Goal: Information Seeking & Learning: Learn about a topic

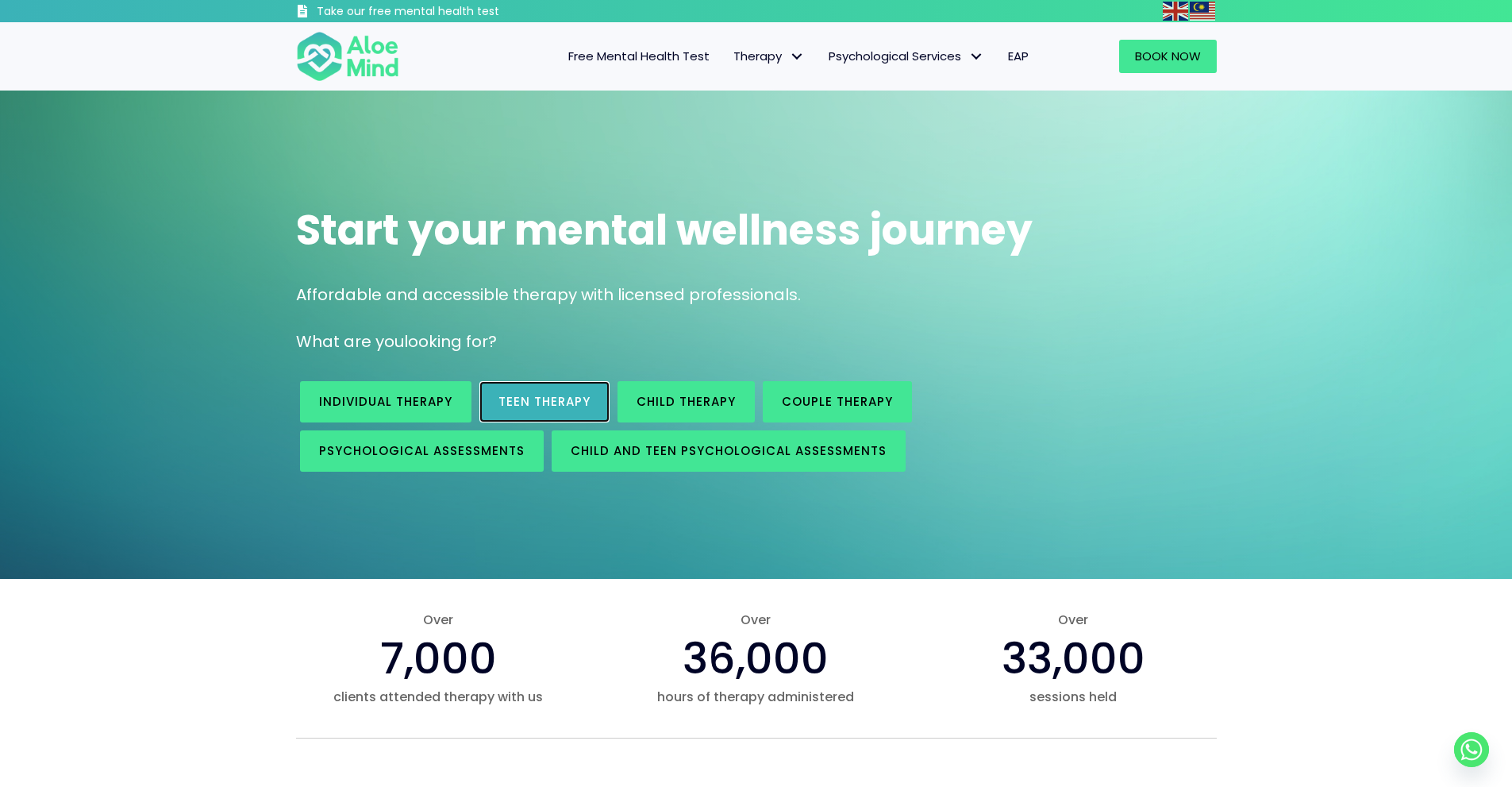
click at [558, 400] on span "Teen Therapy" at bounding box center [545, 400] width 92 height 16
click at [450, 396] on span "Individual therapy" at bounding box center [386, 400] width 133 height 16
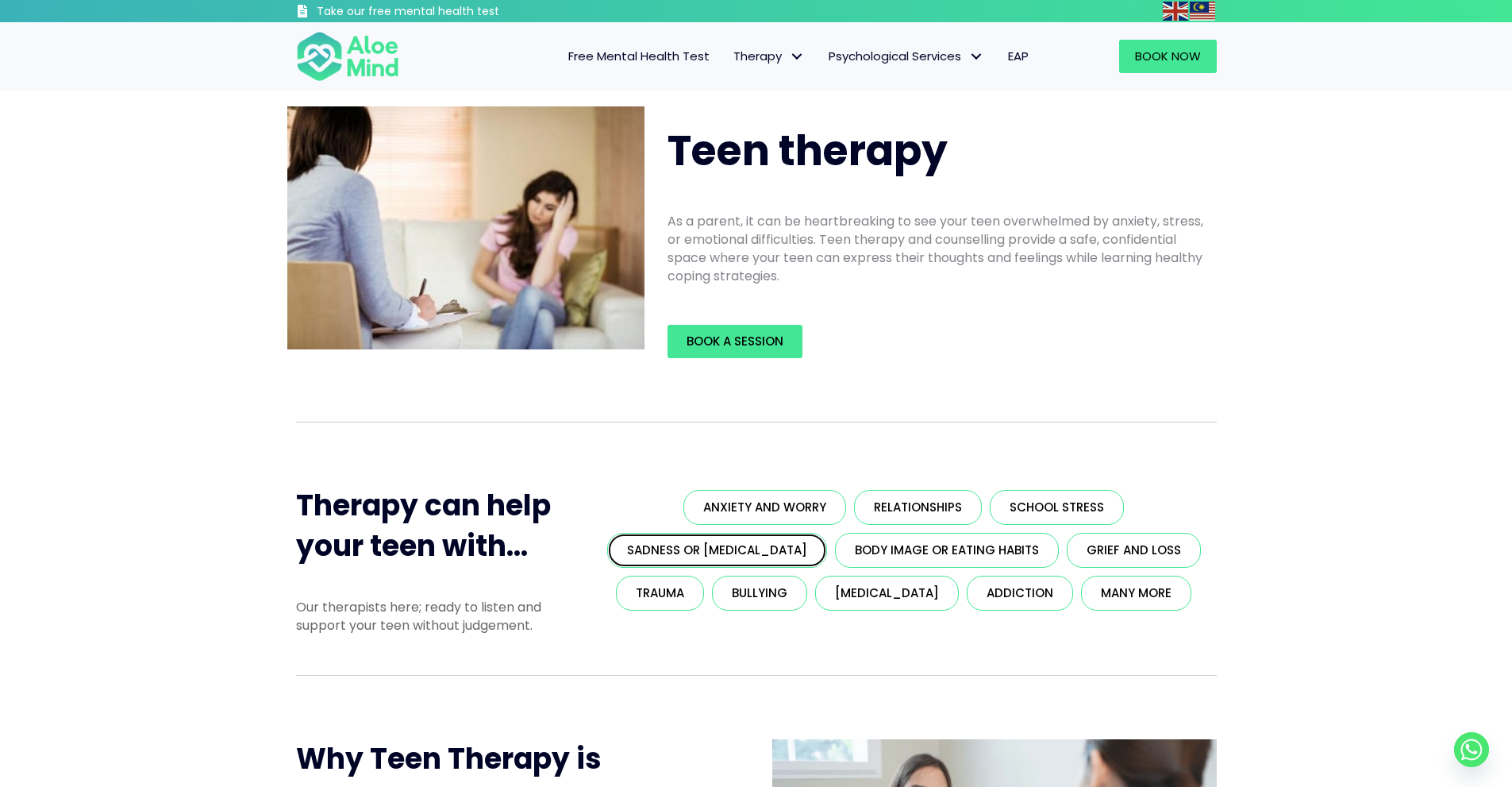
click at [787, 552] on span "Sadness or [MEDICAL_DATA]" at bounding box center [717, 549] width 180 height 16
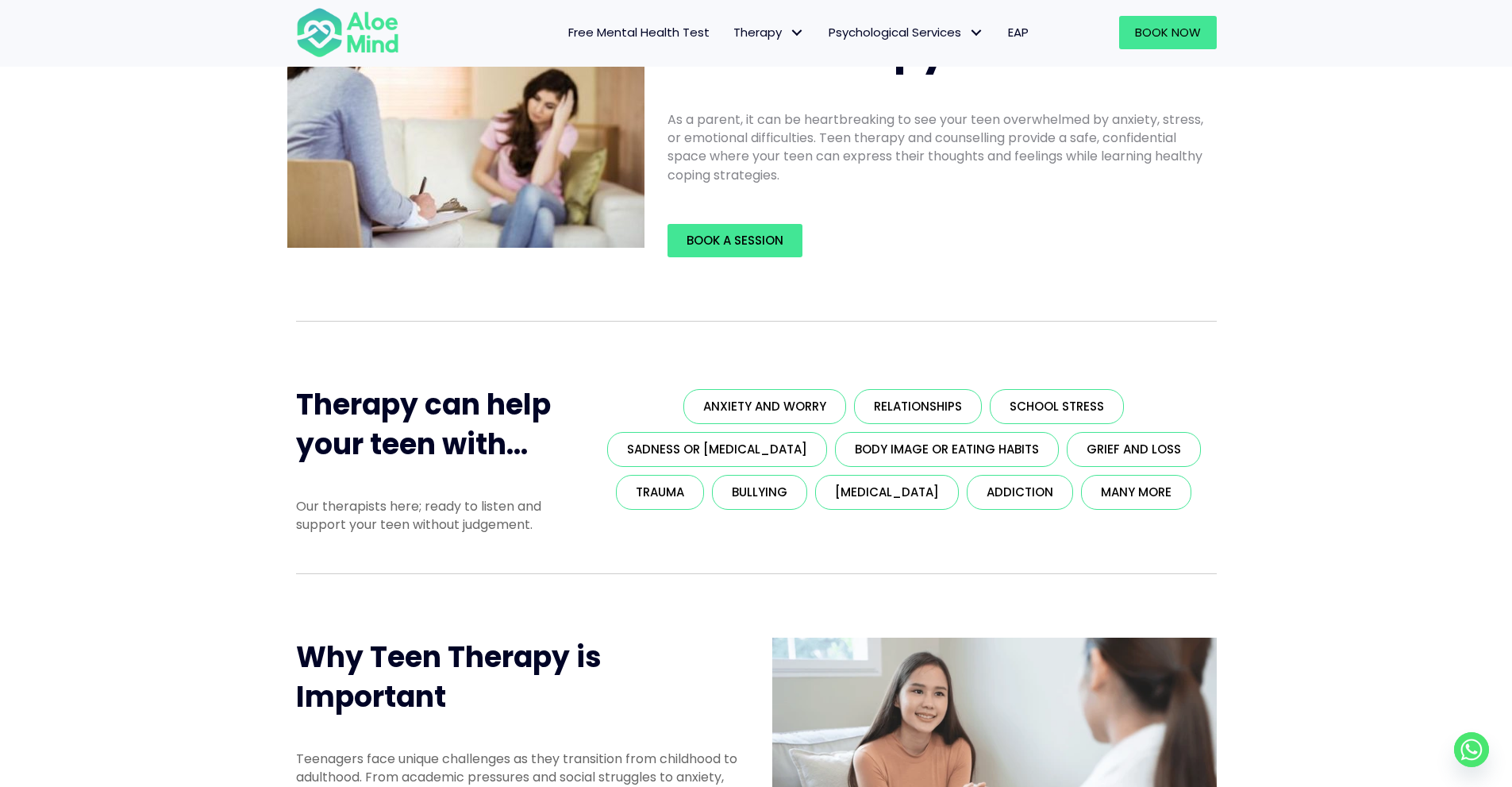
scroll to position [317, 0]
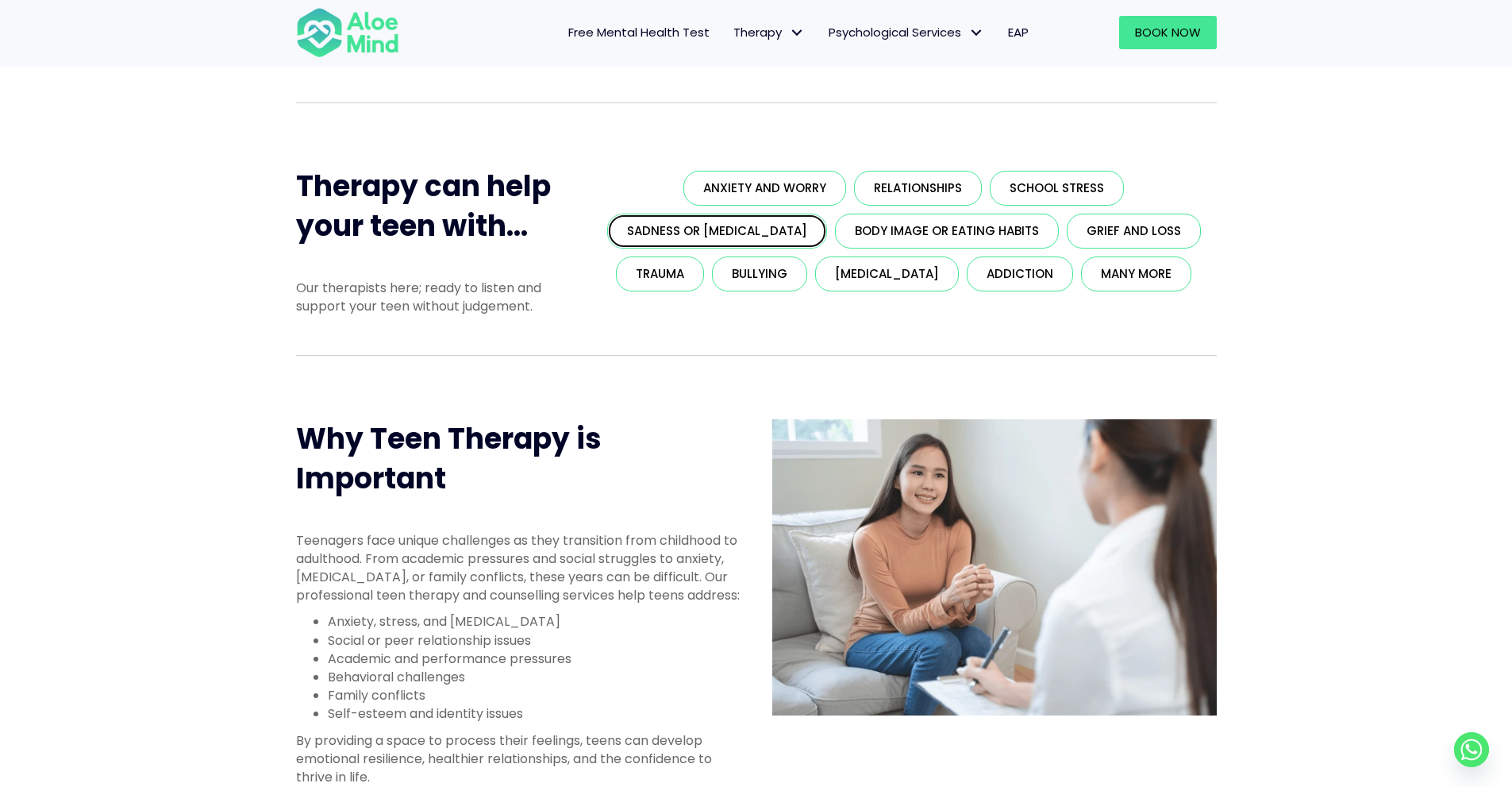
click at [722, 238] on span "Sadness or depression" at bounding box center [717, 230] width 180 height 16
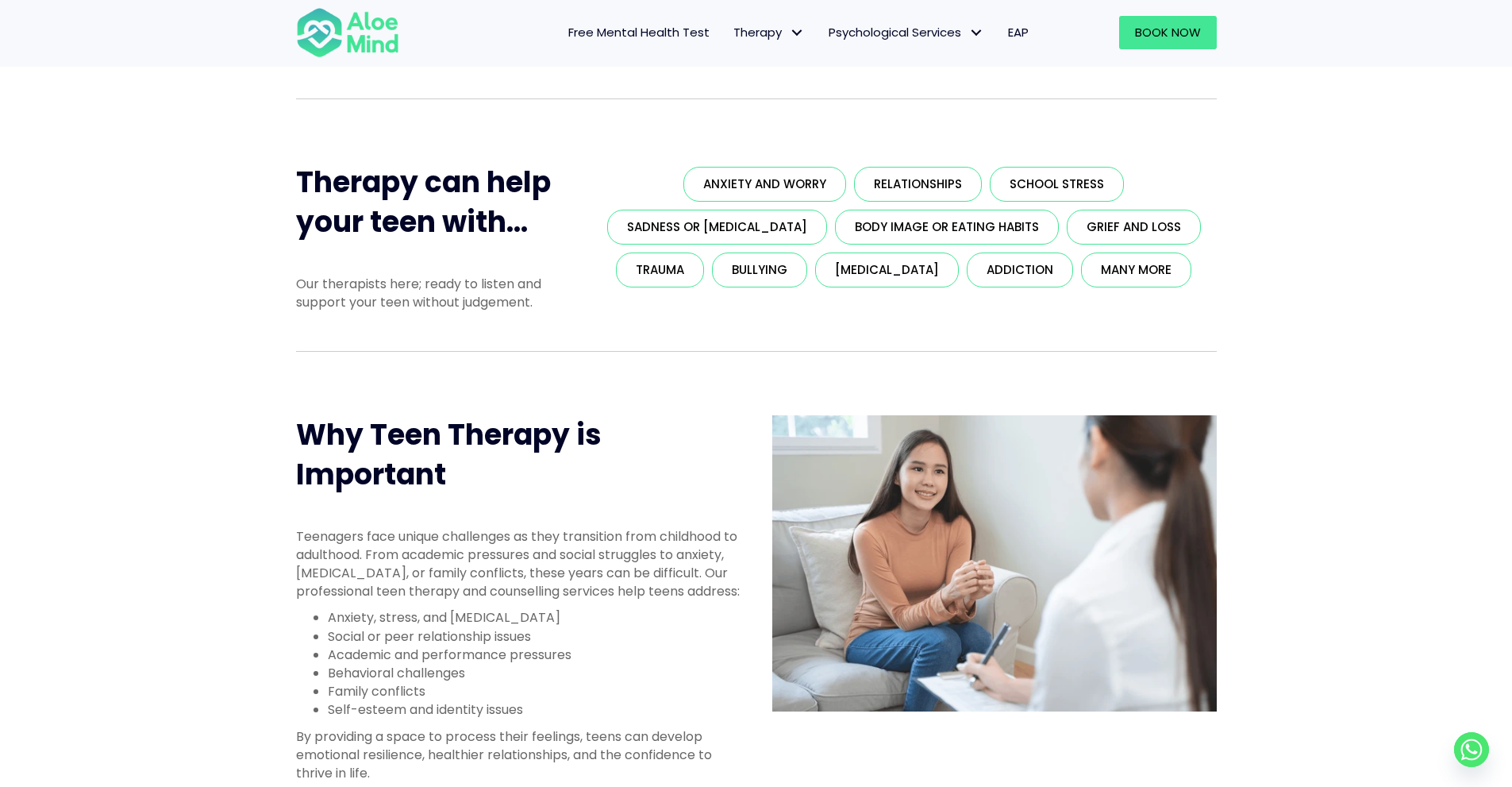
scroll to position [80, 0]
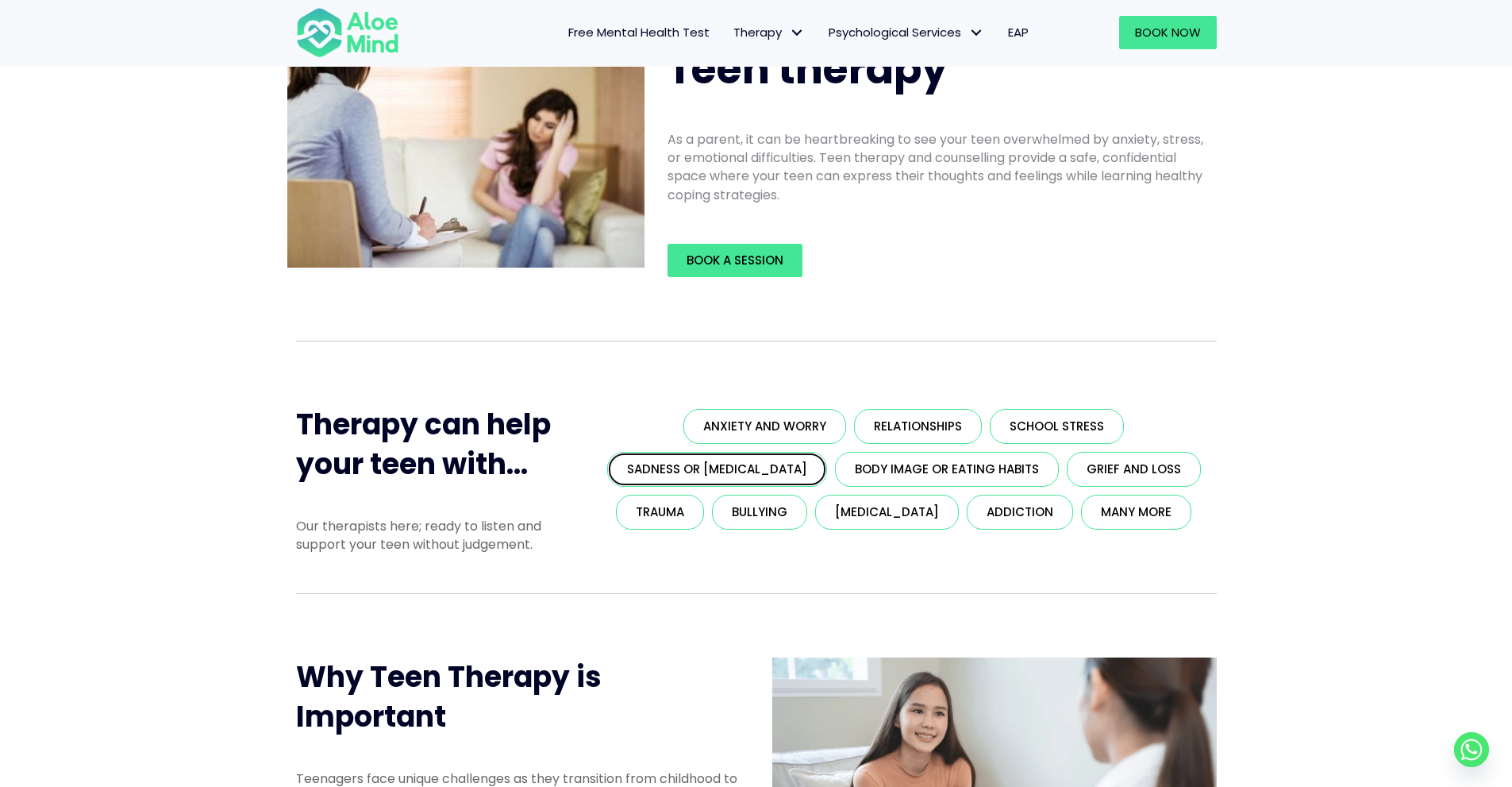
click at [708, 464] on span "Sadness or [MEDICAL_DATA]" at bounding box center [717, 468] width 180 height 16
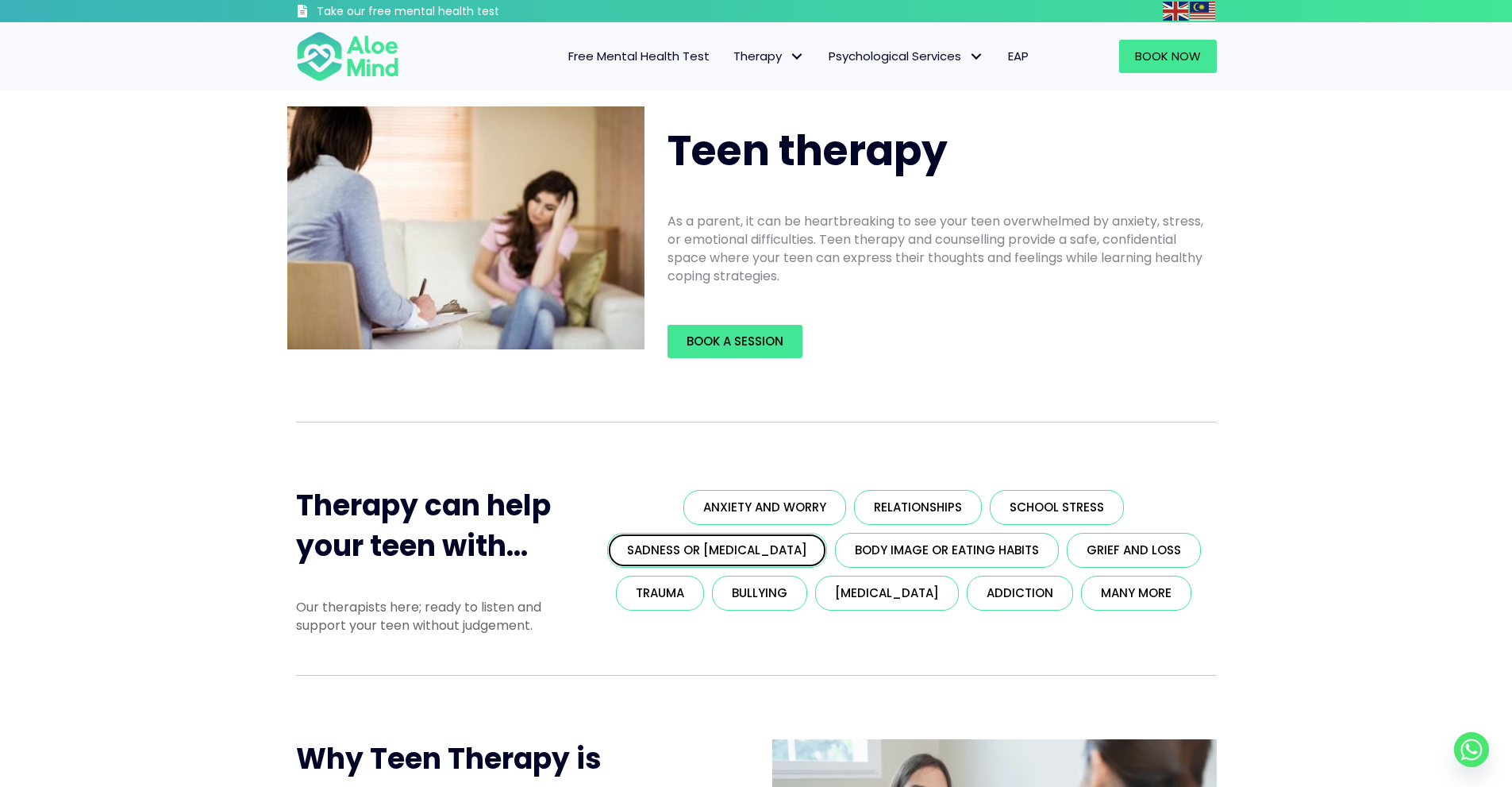
click at [731, 561] on link "Sadness or [MEDICAL_DATA]" at bounding box center [717, 550] width 220 height 35
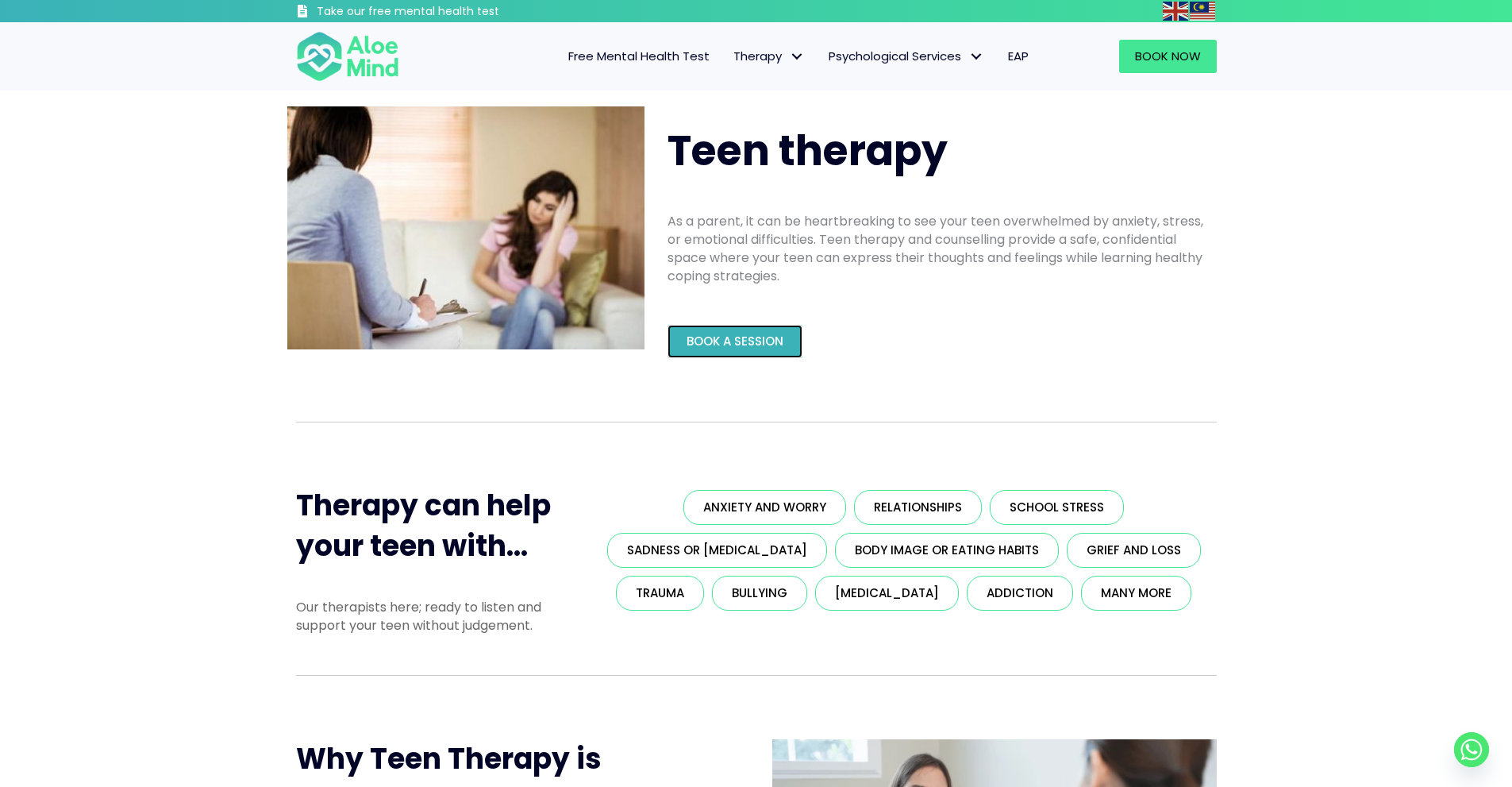
click at [736, 342] on span "Book a Session" at bounding box center [735, 341] width 97 height 16
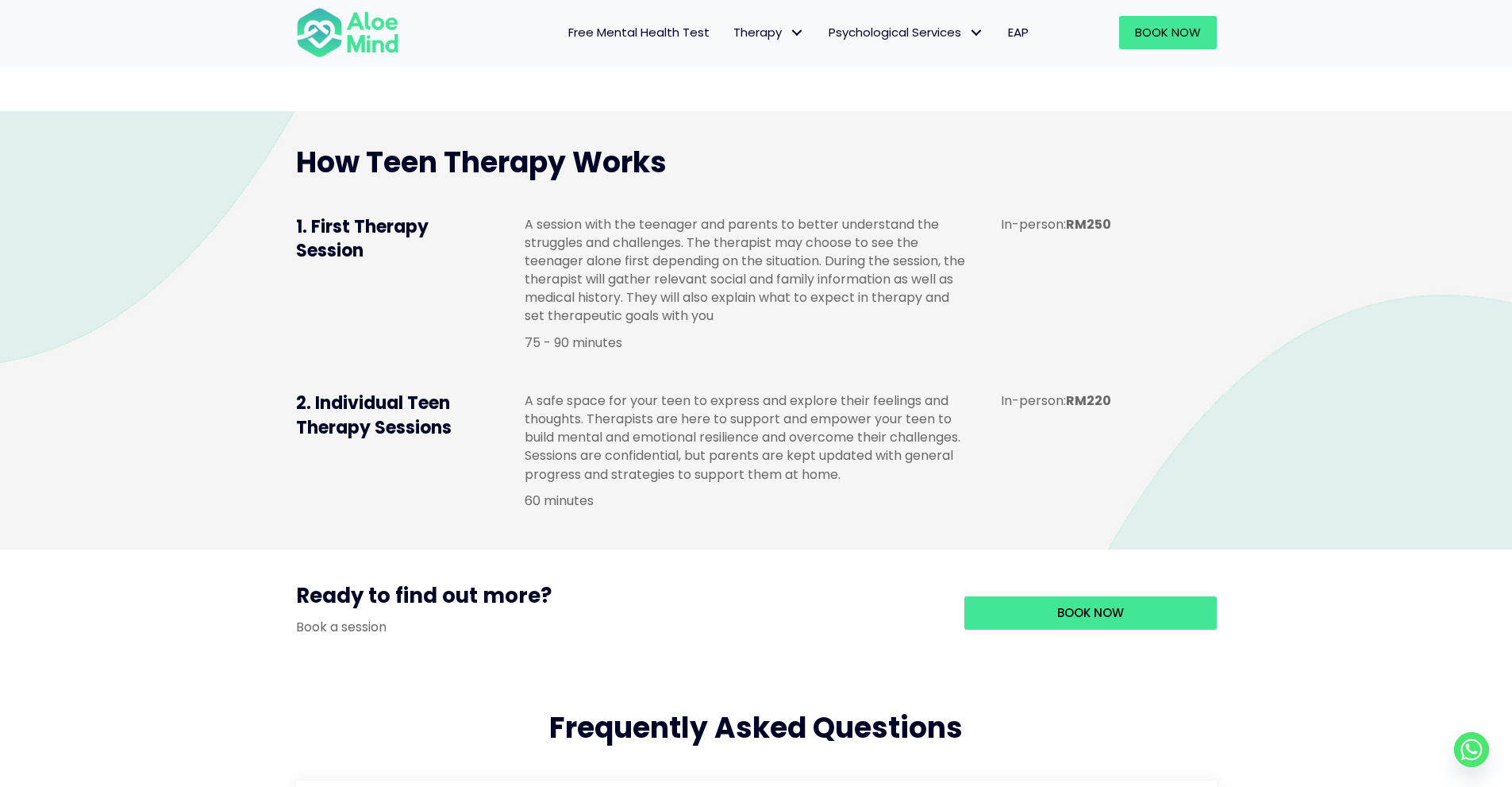
scroll to position [1588, 0]
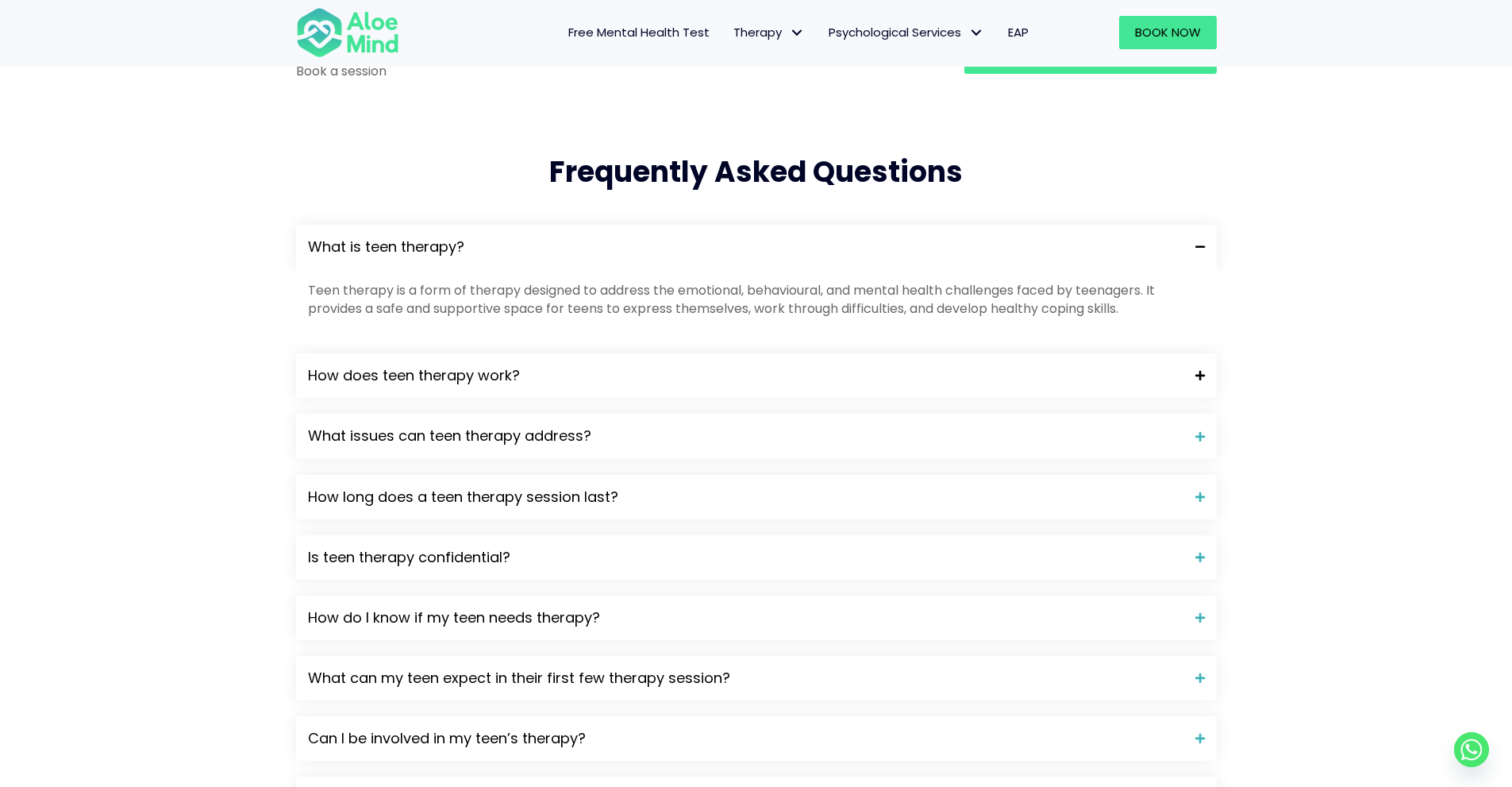
click at [612, 381] on div "How does teen therapy work?" at bounding box center [756, 375] width 921 height 44
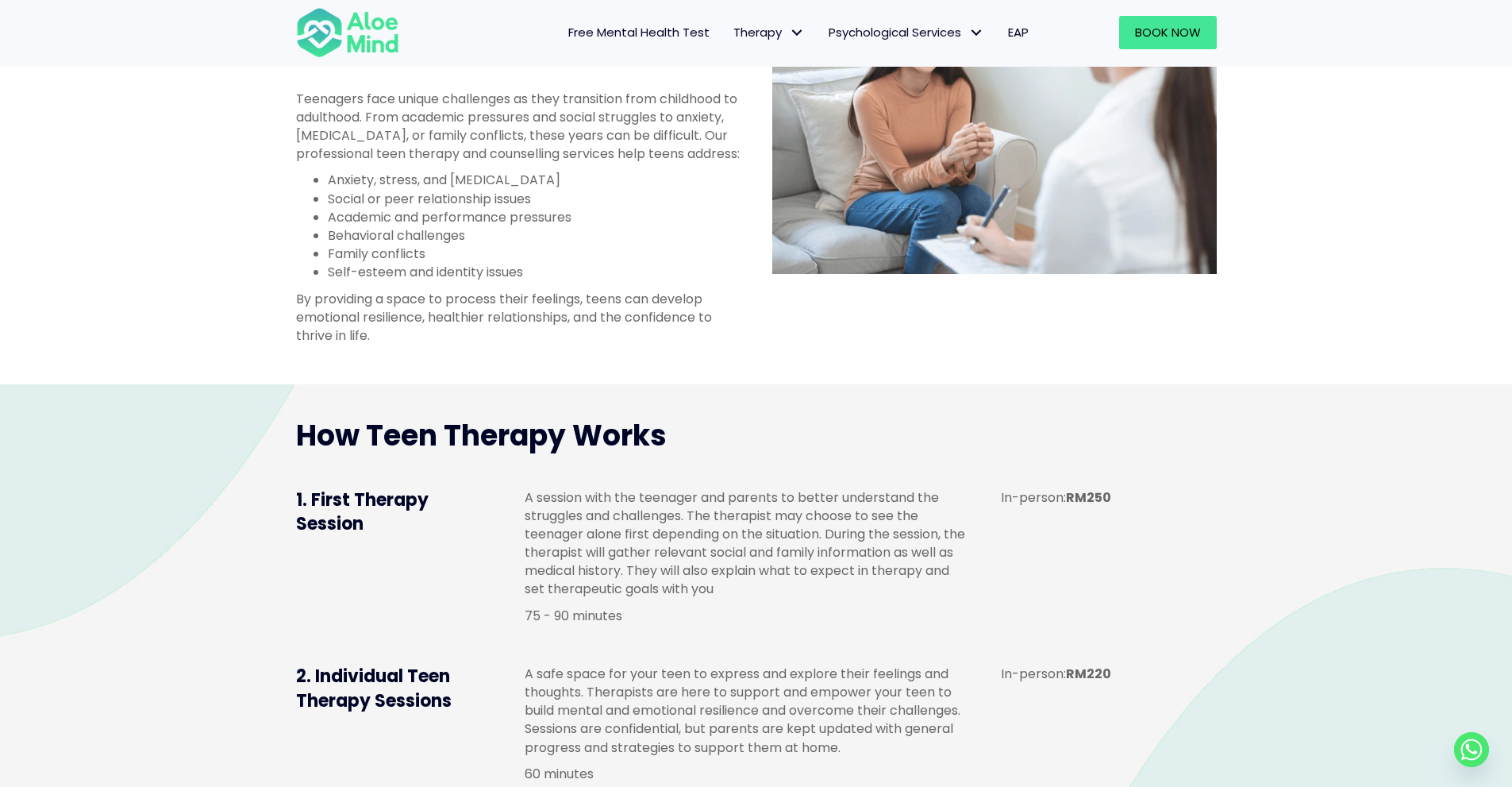
scroll to position [873, 0]
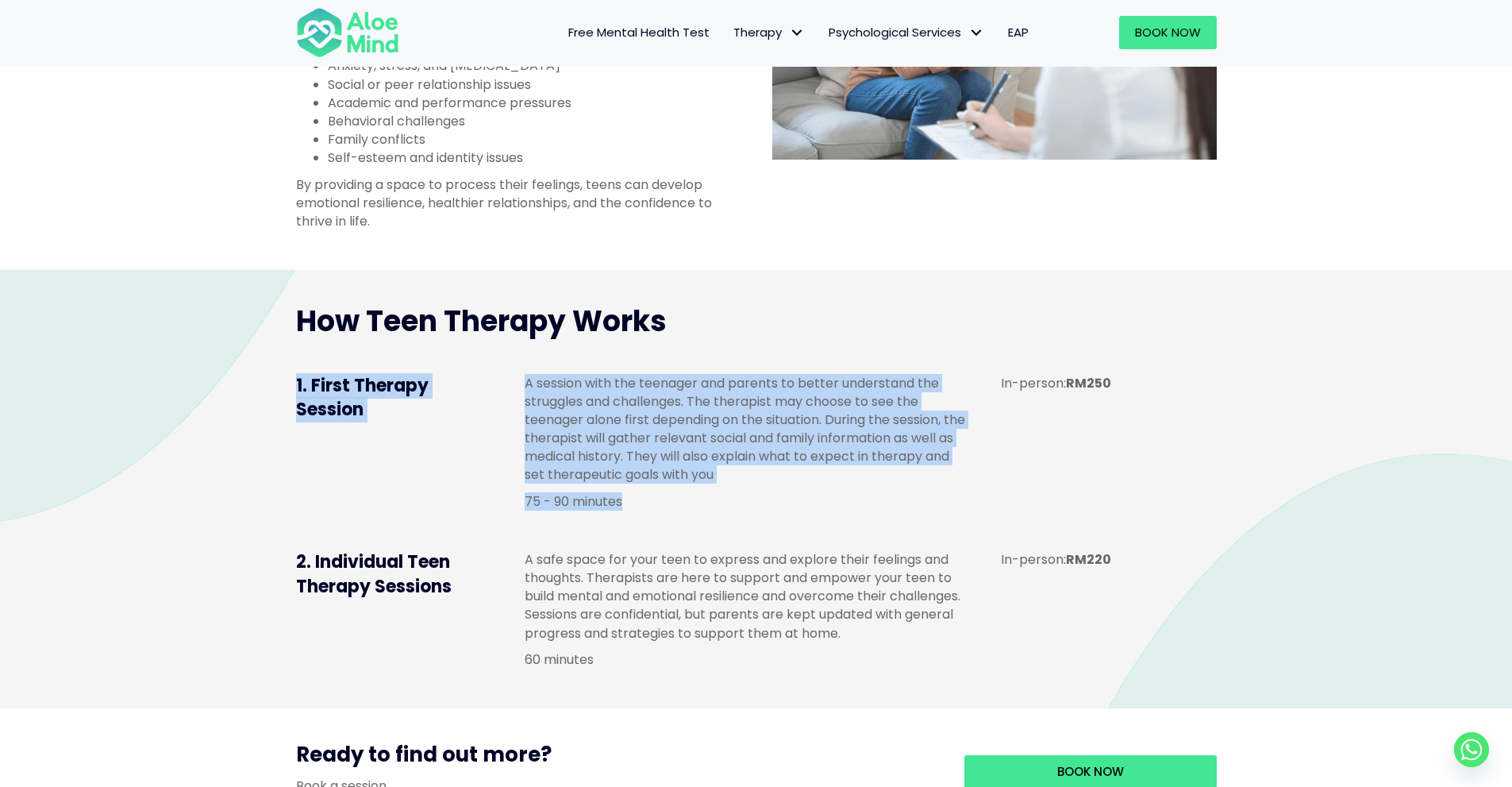
drag, startPoint x: 290, startPoint y: 385, endPoint x: 633, endPoint y: 523, distance: 369.7
click at [632, 523] on div "1. First Therapy Session A session with the teenager and parents to better unde…" at bounding box center [756, 446] width 953 height 176
click at [639, 510] on p "75 - 90 minutes" at bounding box center [747, 501] width 444 height 18
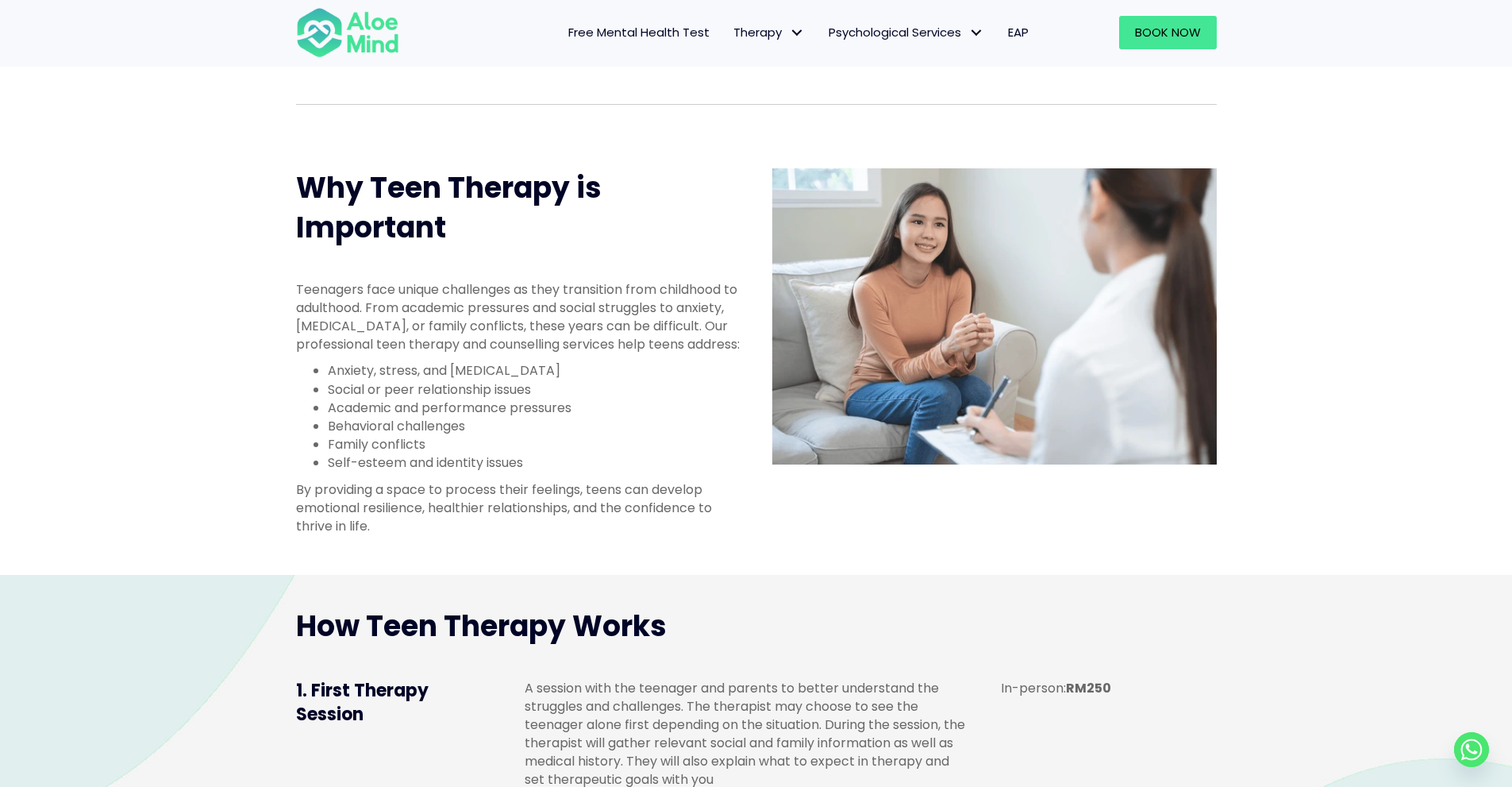
scroll to position [556, 0]
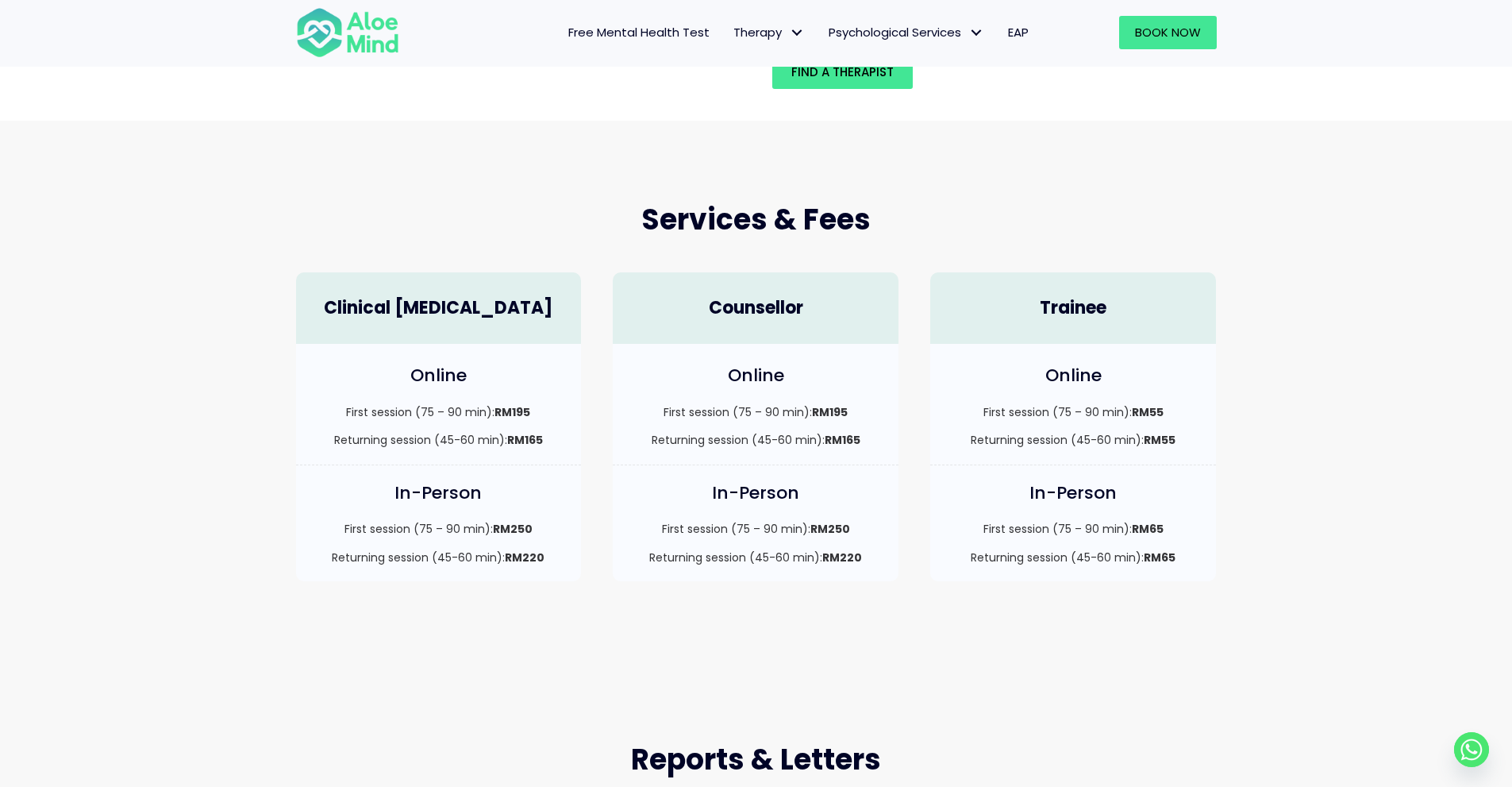
scroll to position [317, 0]
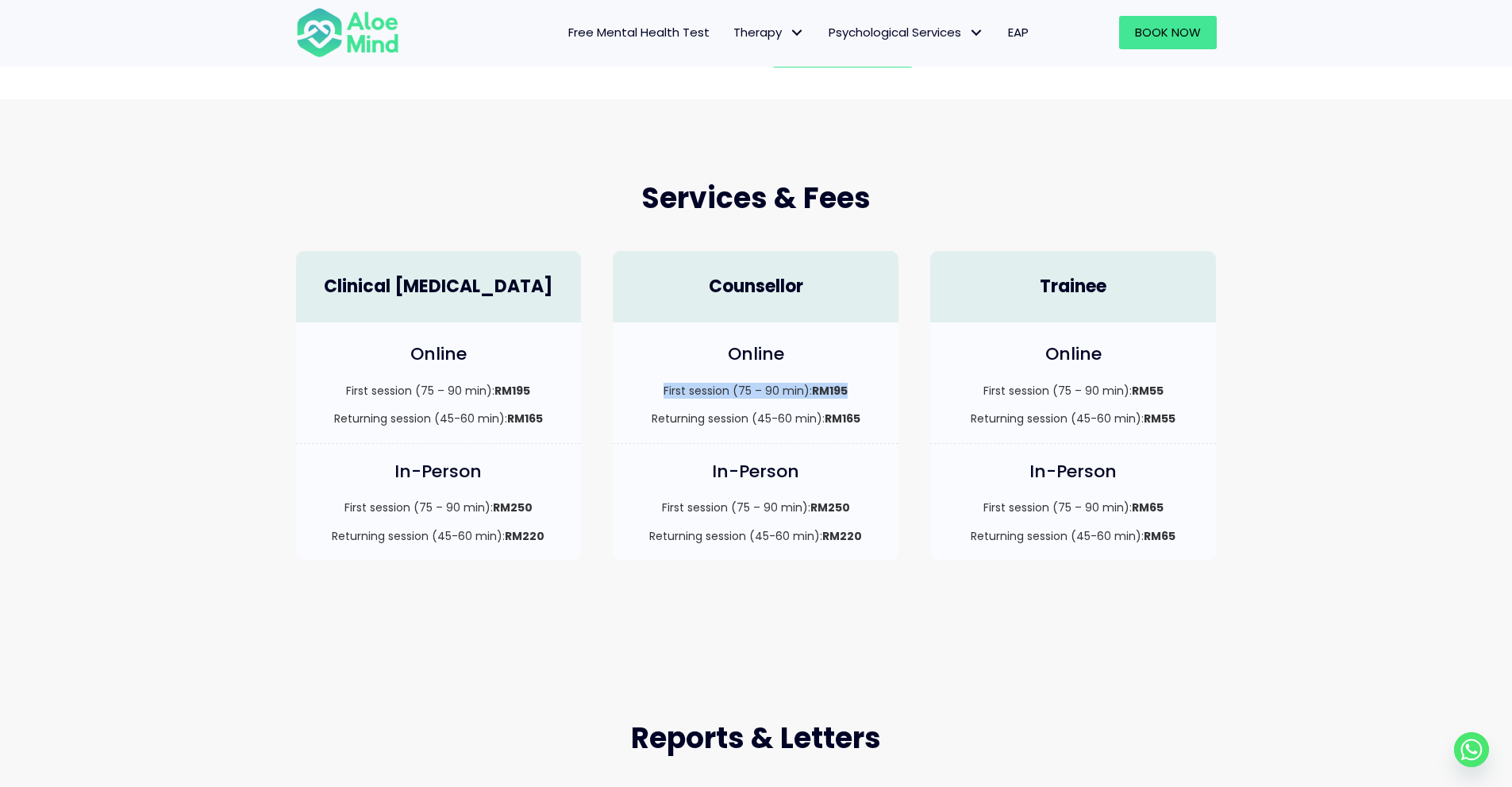
drag, startPoint x: 654, startPoint y: 388, endPoint x: 871, endPoint y: 381, distance: 217.1
click at [871, 381] on div "Online First session (75 – 90 min): RM195 Returning session (45-60 min): RM165" at bounding box center [756, 383] width 285 height 121
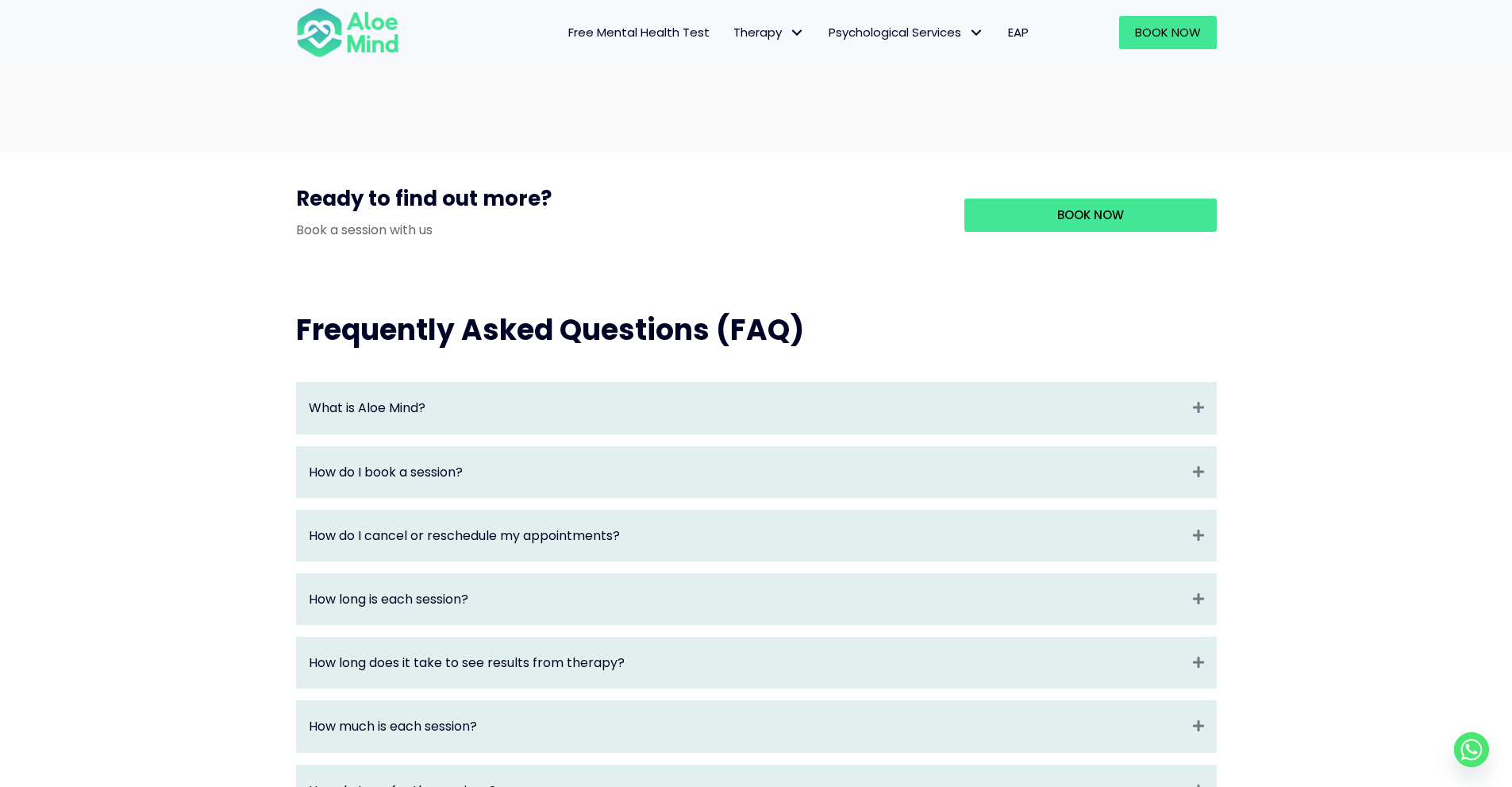
scroll to position [1032, 0]
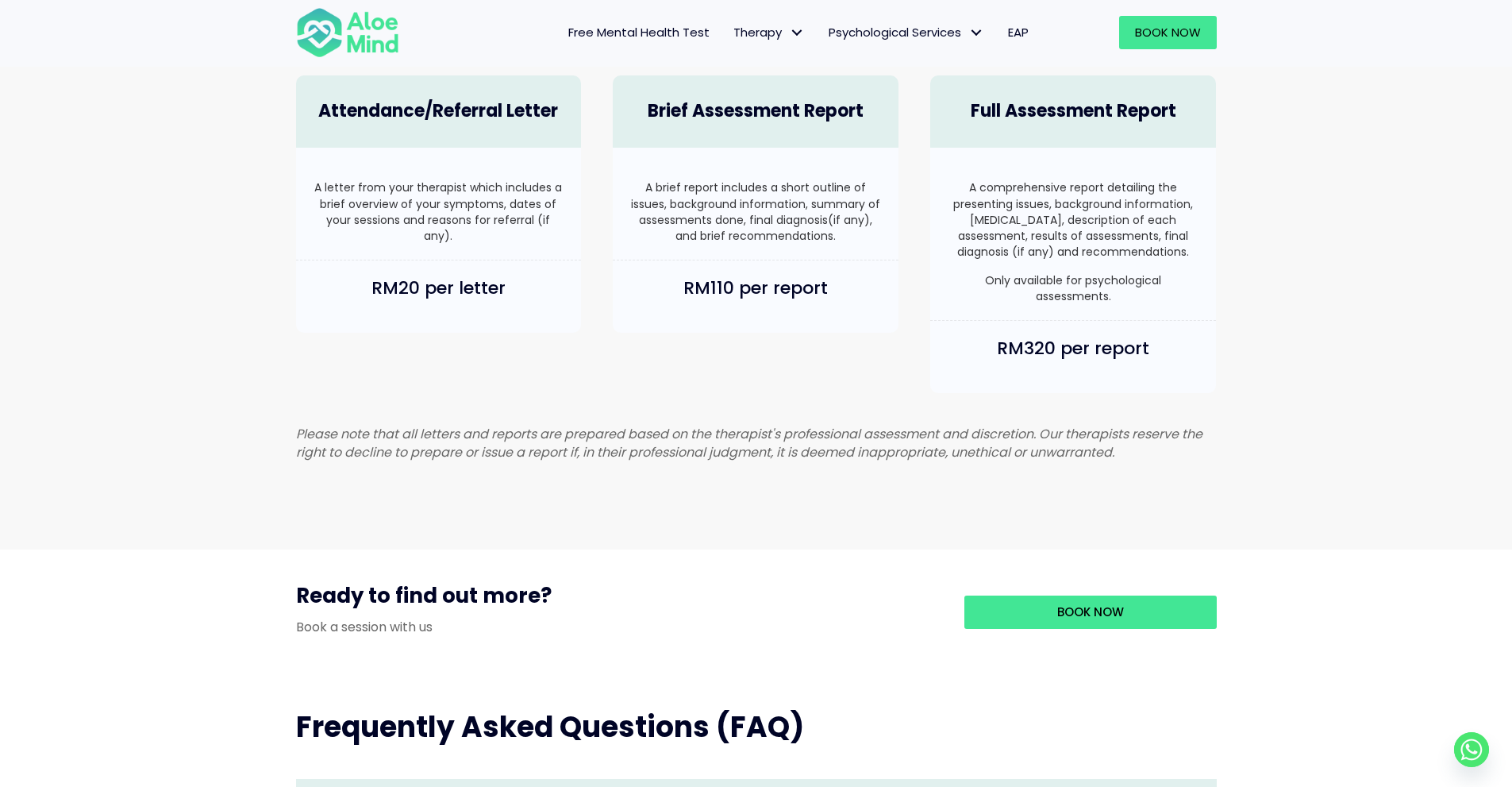
drag, startPoint x: 303, startPoint y: 187, endPoint x: 494, endPoint y: 241, distance: 198.5
click at [494, 241] on div "A letter from your therapist which includes a brief overview of your symptoms, …" at bounding box center [438, 204] width 285 height 112
click at [494, 241] on p "A letter from your therapist which includes a brief overview of your symptoms, …" at bounding box center [439, 211] width 254 height 64
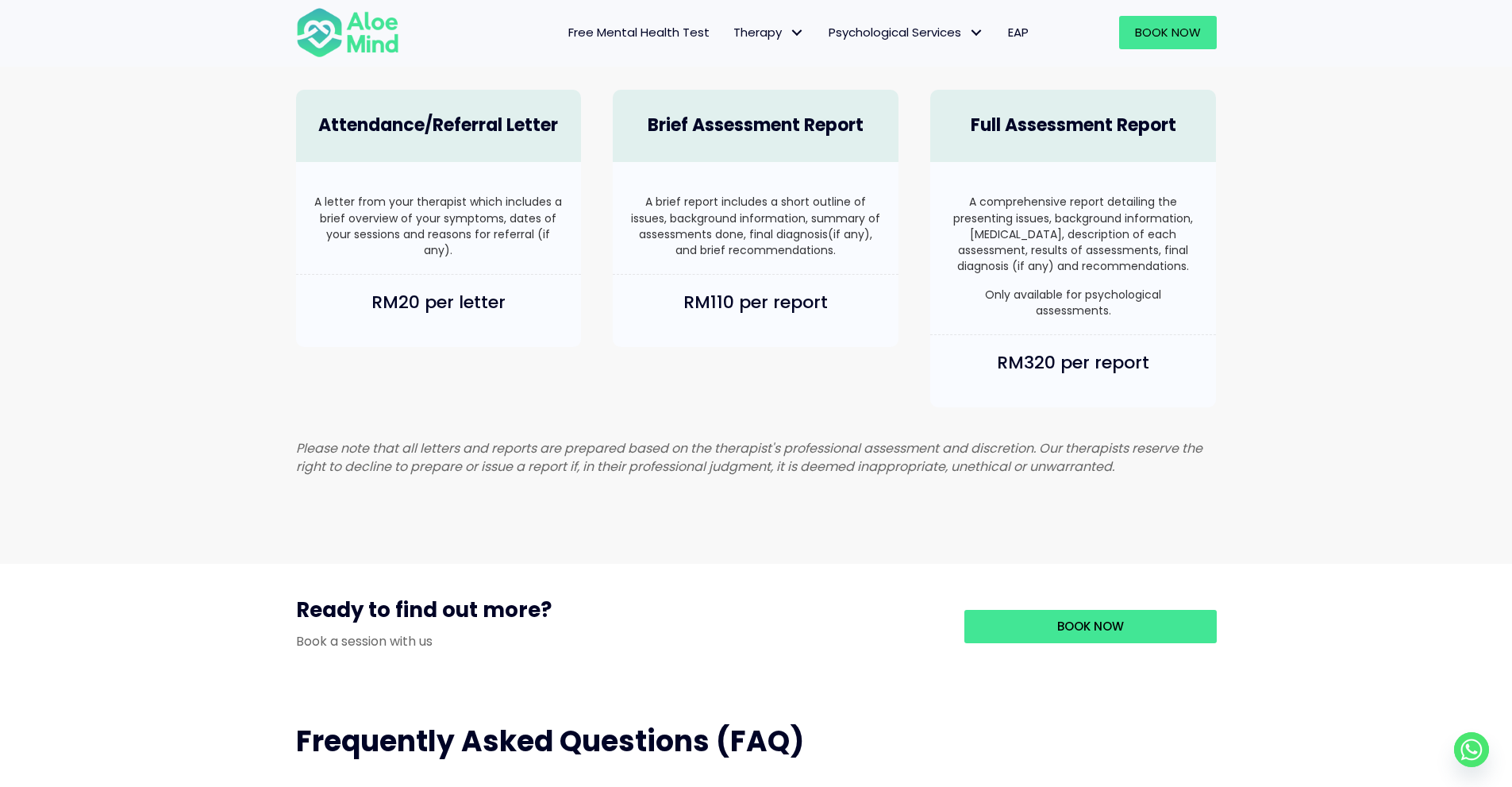
scroll to position [873, 0]
